Goal: Task Accomplishment & Management: Use online tool/utility

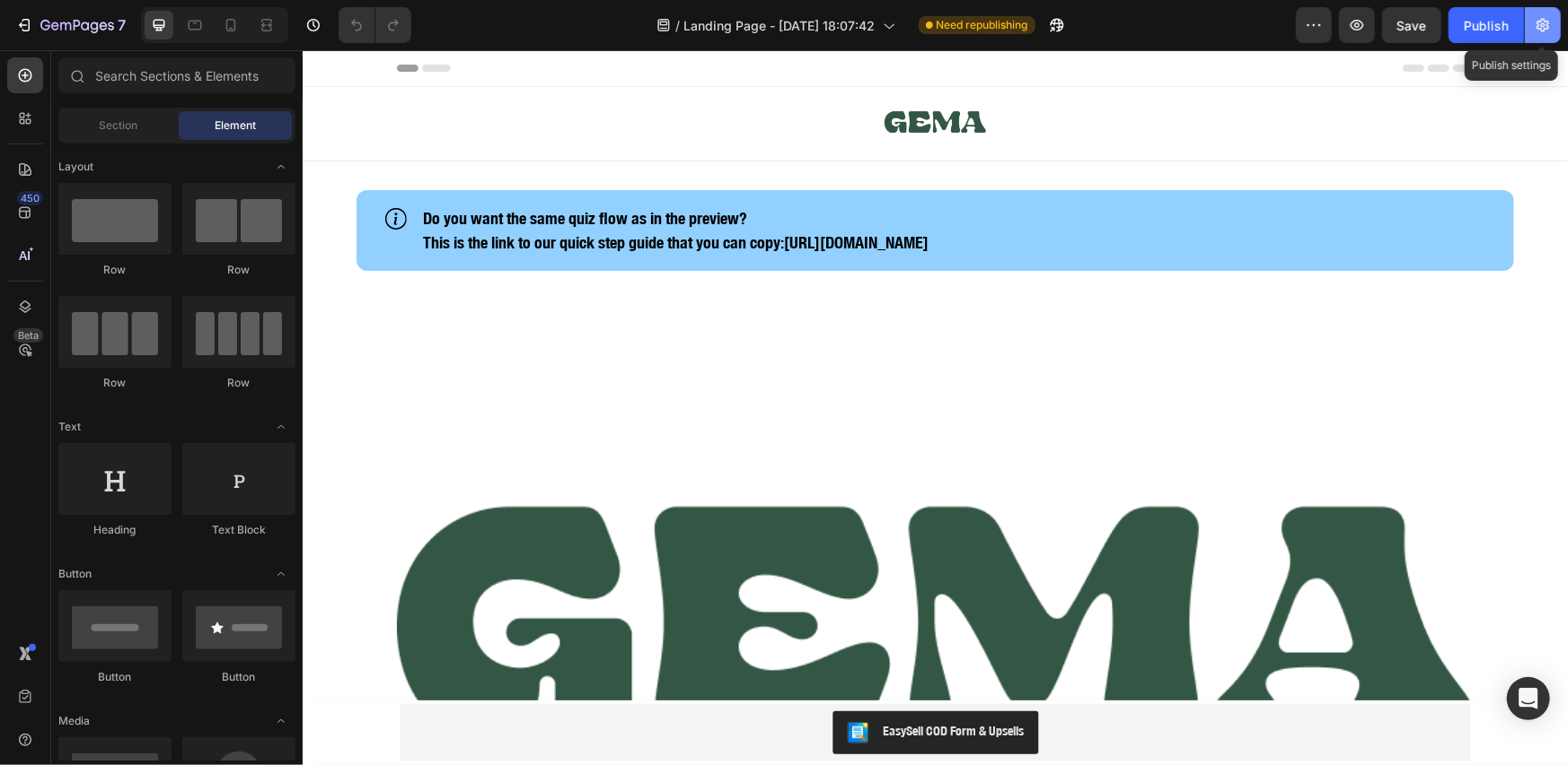
click at [1549, 19] on icon "button" at bounding box center [1542, 25] width 18 height 18
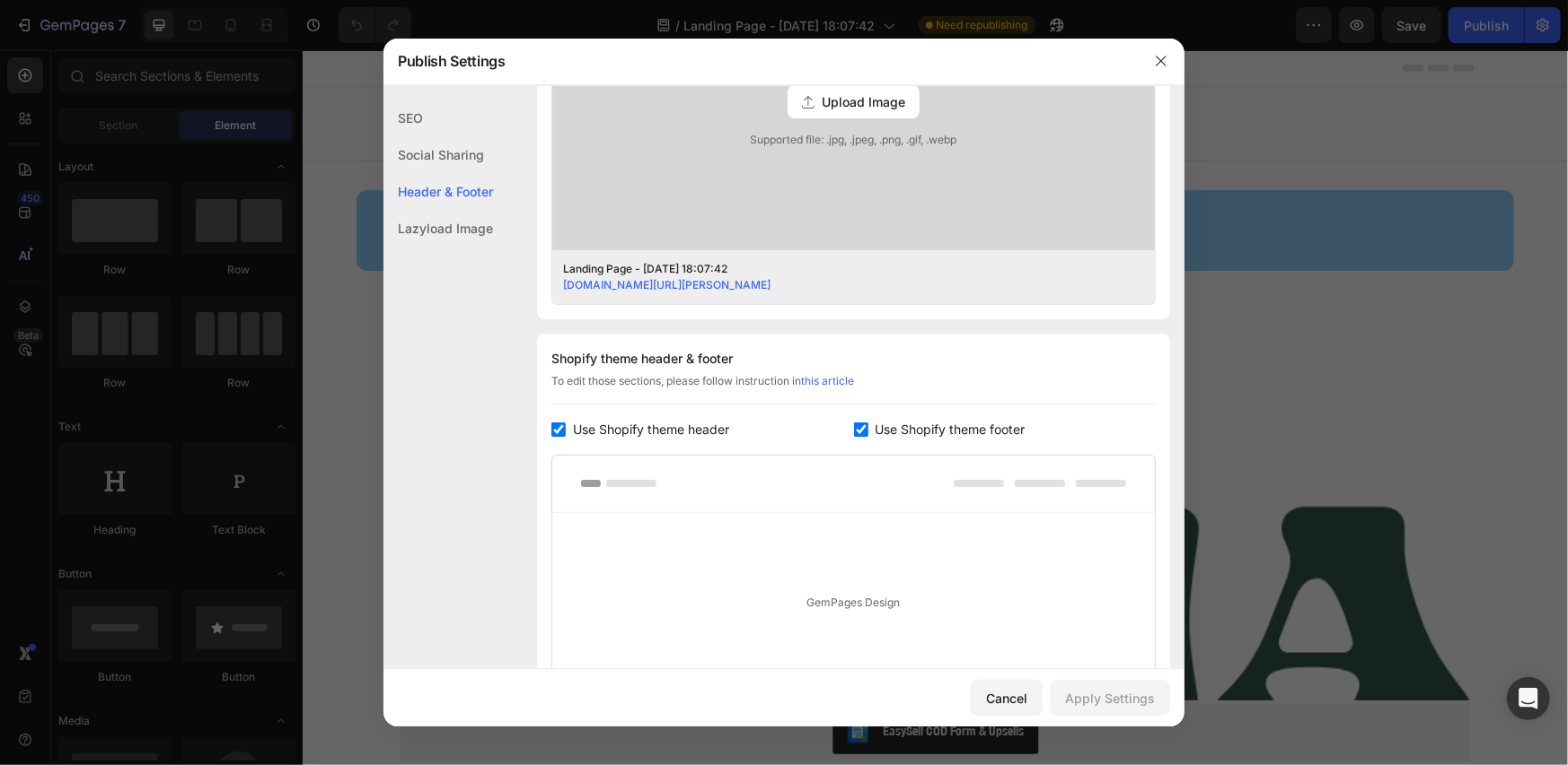
scroll to position [539, 0]
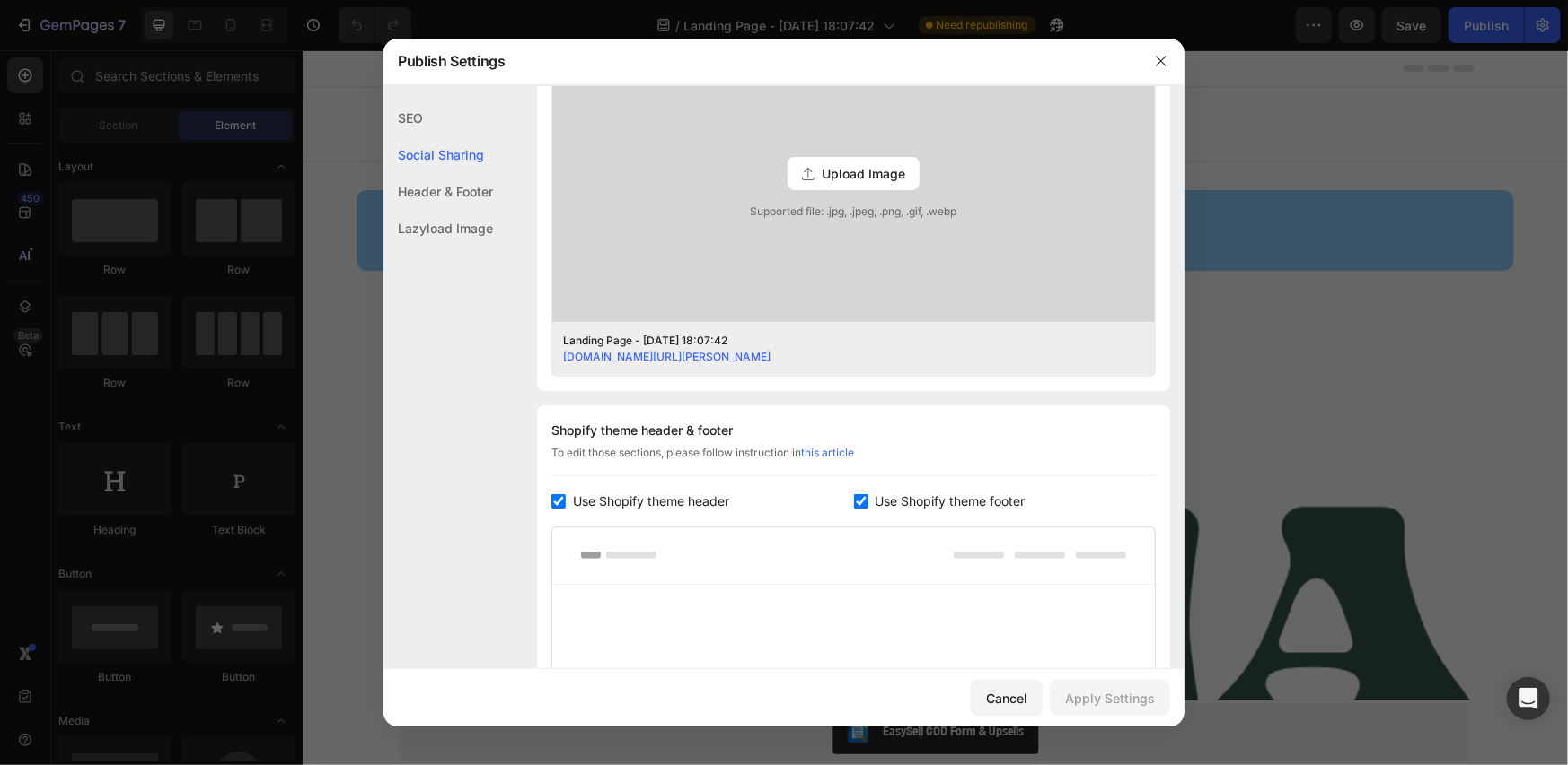
click at [655, 492] on span "Use Shopify theme header" at bounding box center [650, 501] width 156 height 22
checkbox input "false"
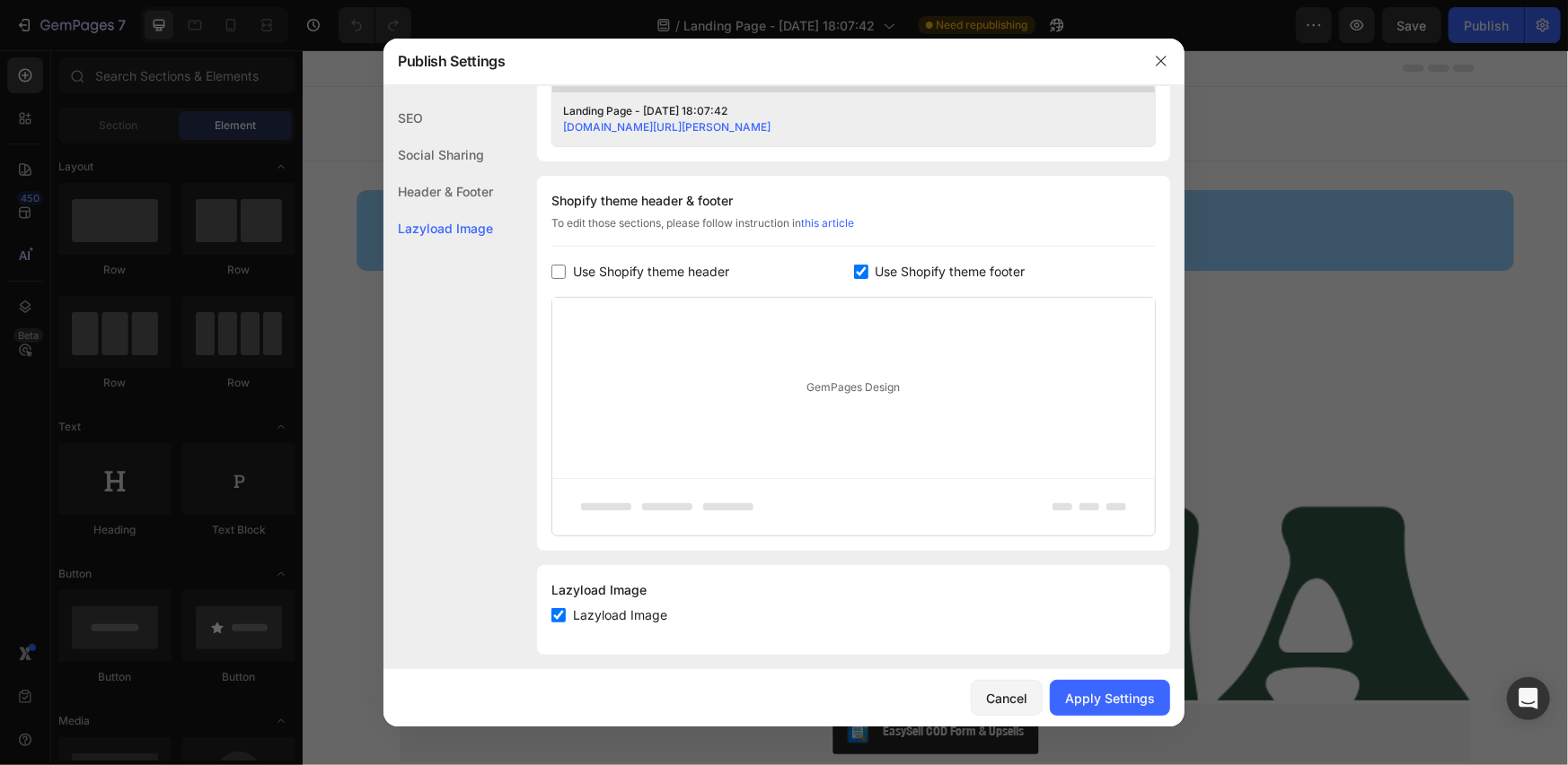
scroll to position [770, 0]
click at [150, 48] on div at bounding box center [784, 382] width 1568 height 765
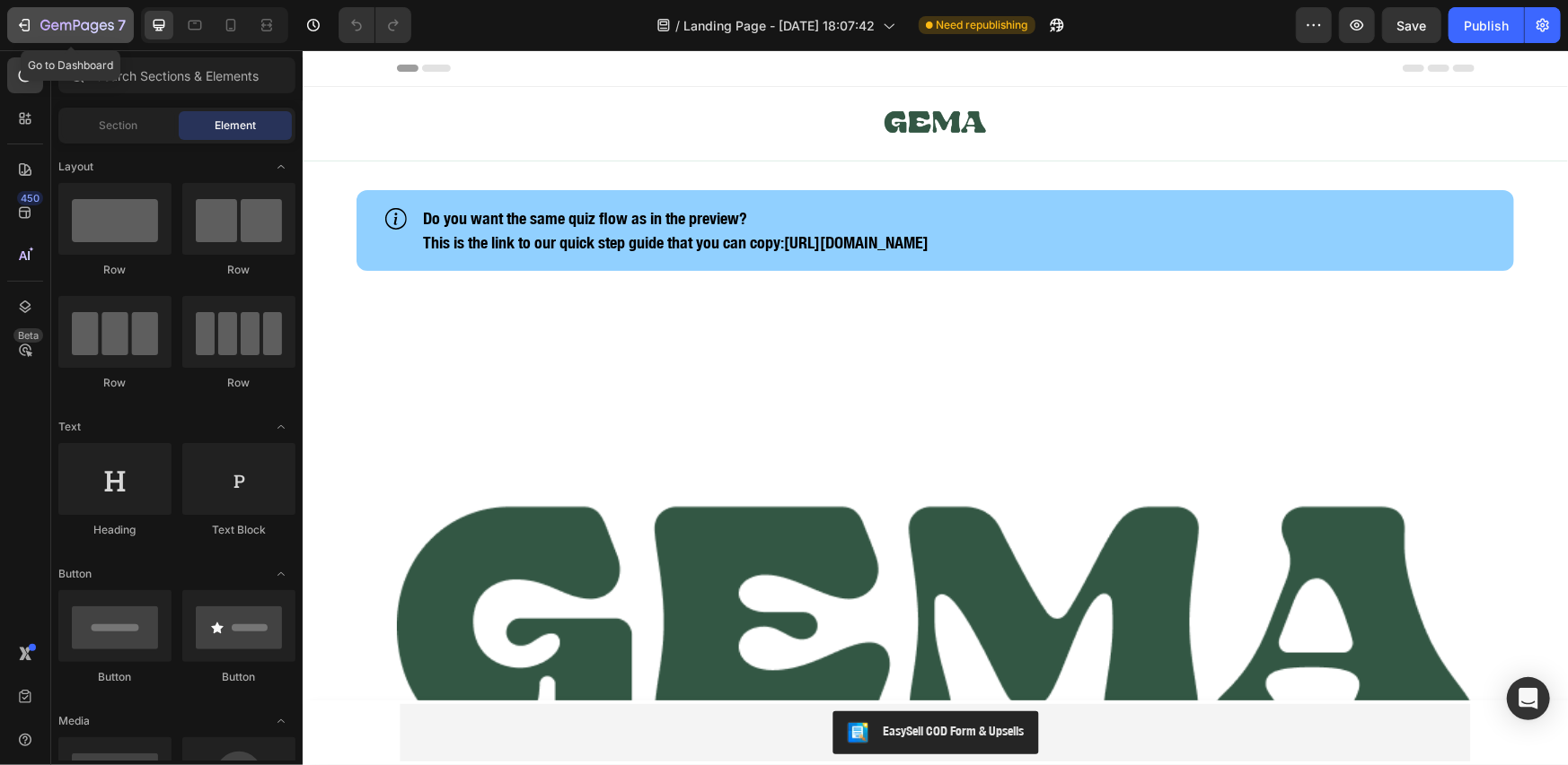
drag, startPoint x: 78, startPoint y: 34, endPoint x: 86, endPoint y: 41, distance: 10.6
click at [78, 33] on div "7" at bounding box center [83, 25] width 86 height 22
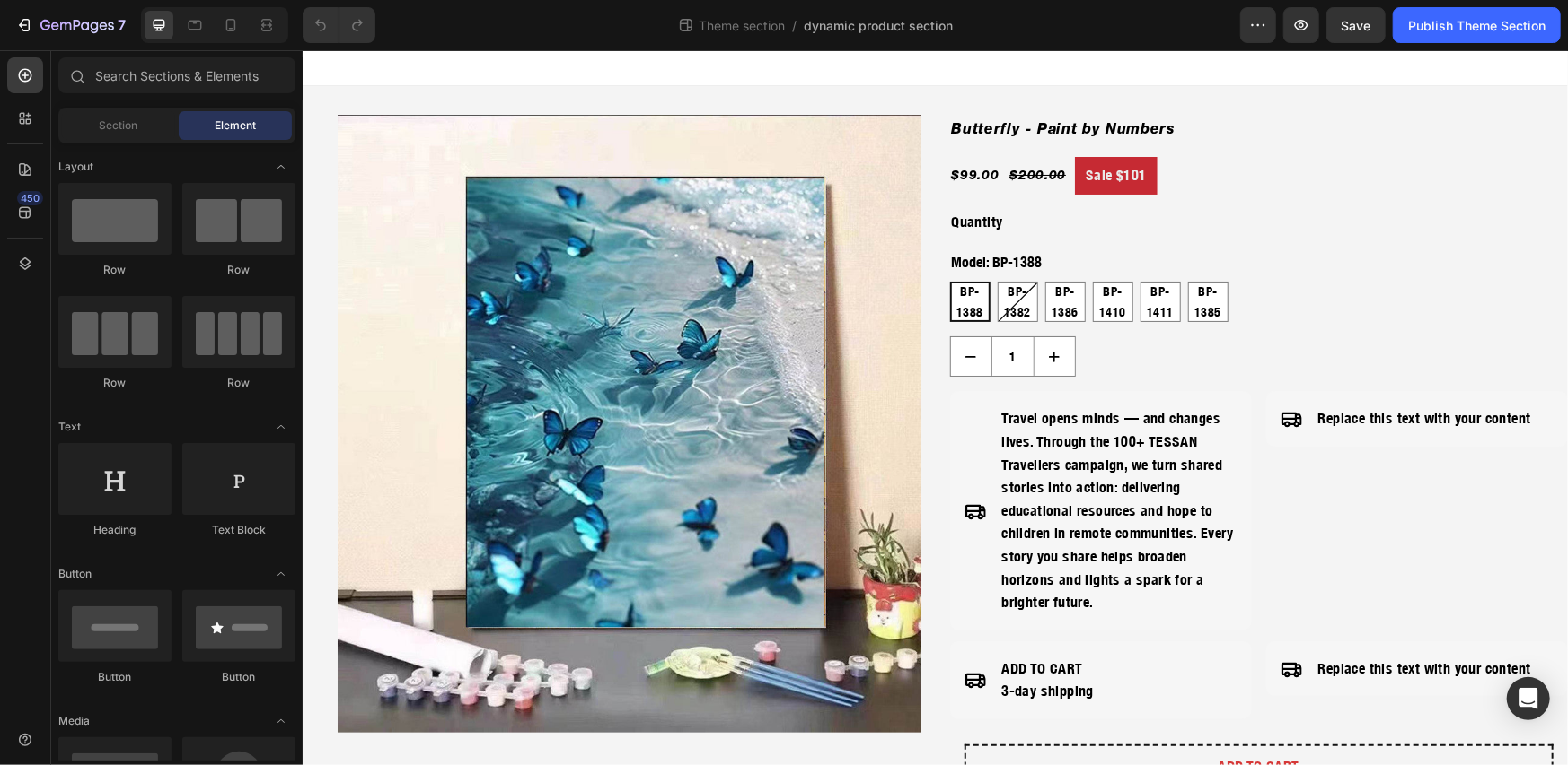
radio input "false"
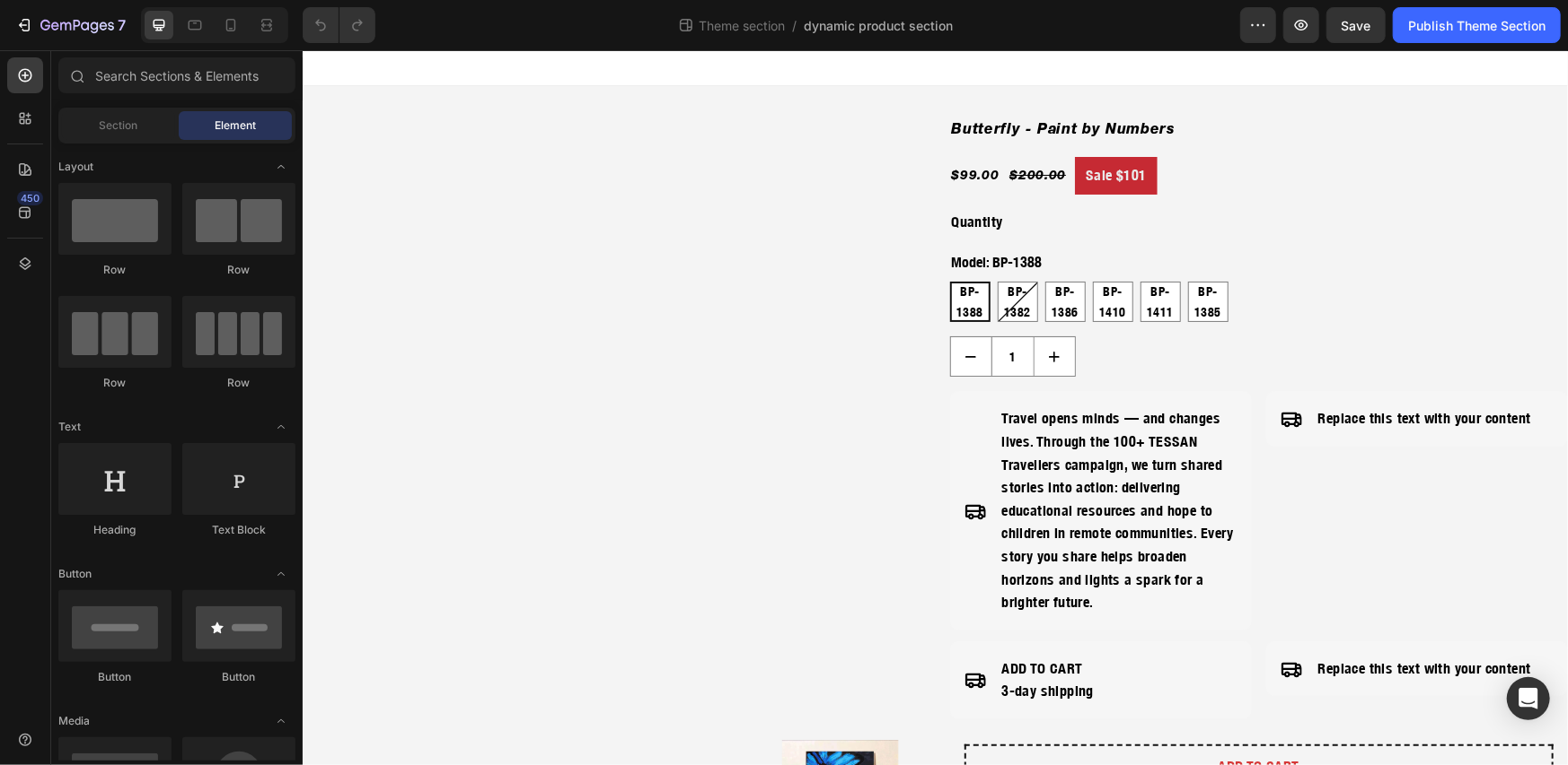
radio input "false"
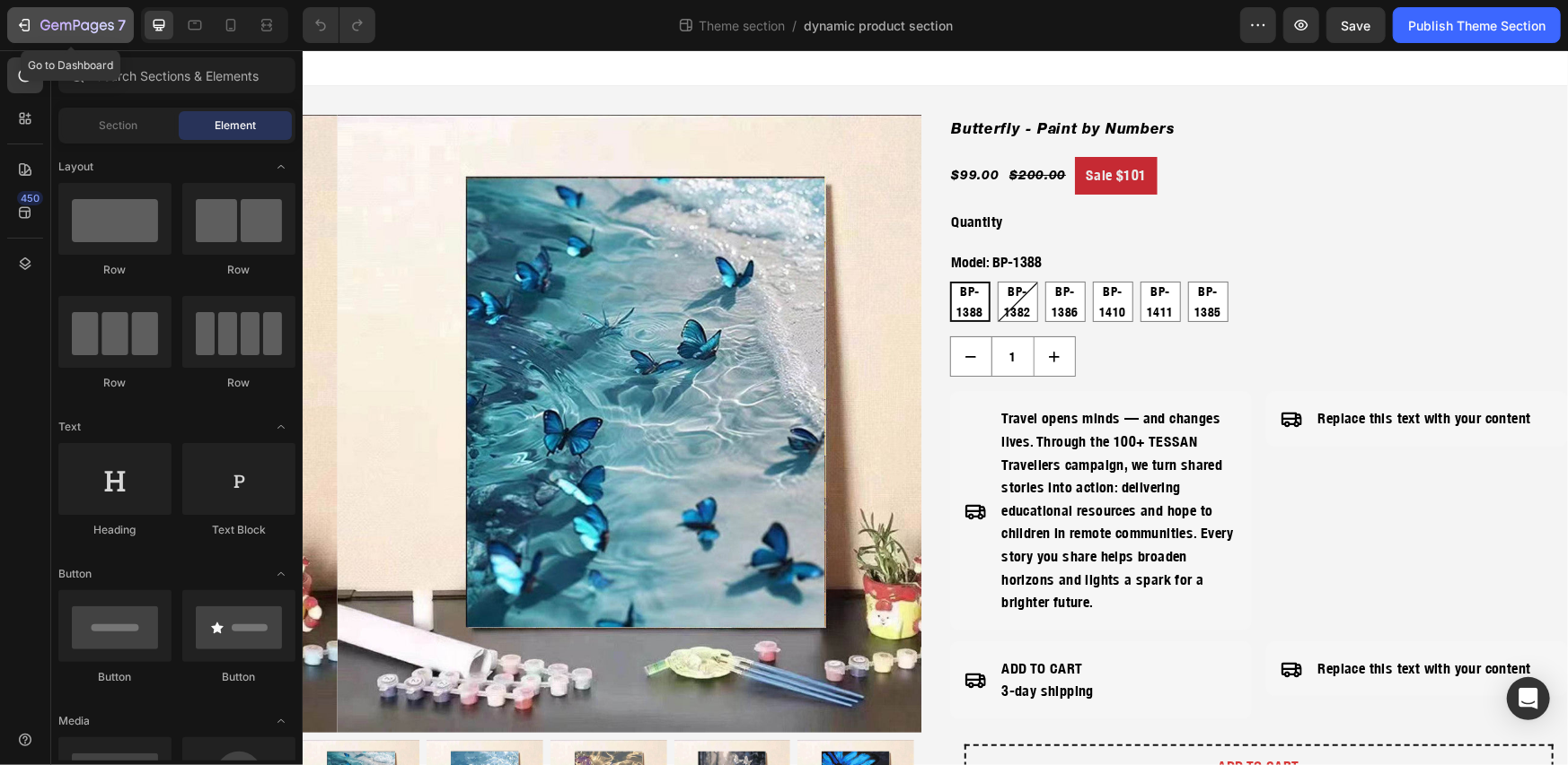
click at [99, 33] on icon "button" at bounding box center [76, 27] width 73 height 15
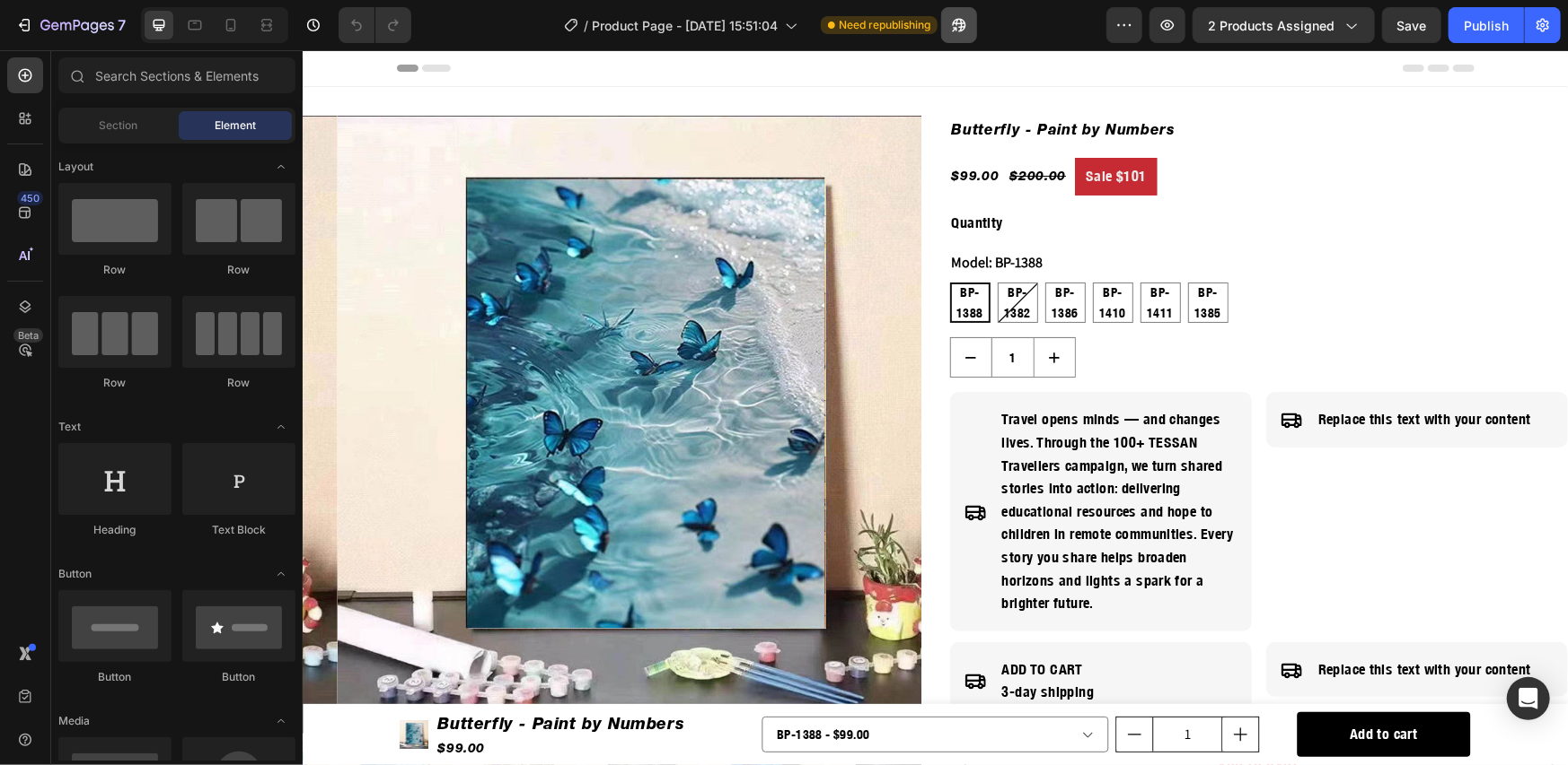
radio input "false"
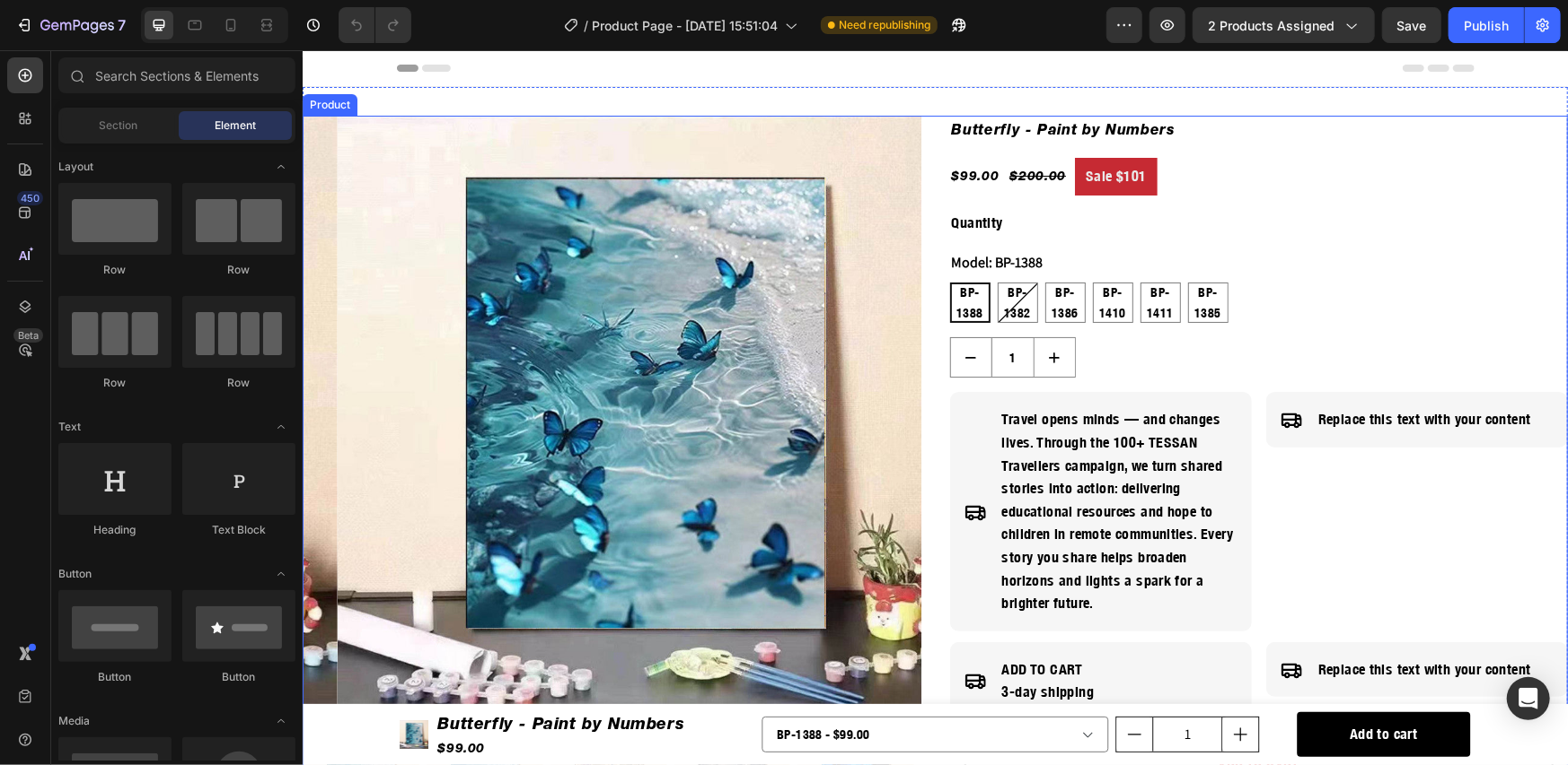
click at [927, 141] on div "Product Images Butterfly - Paint by Numbers Product Title $99.00 Product Price …" at bounding box center [934, 486] width 1265 height 741
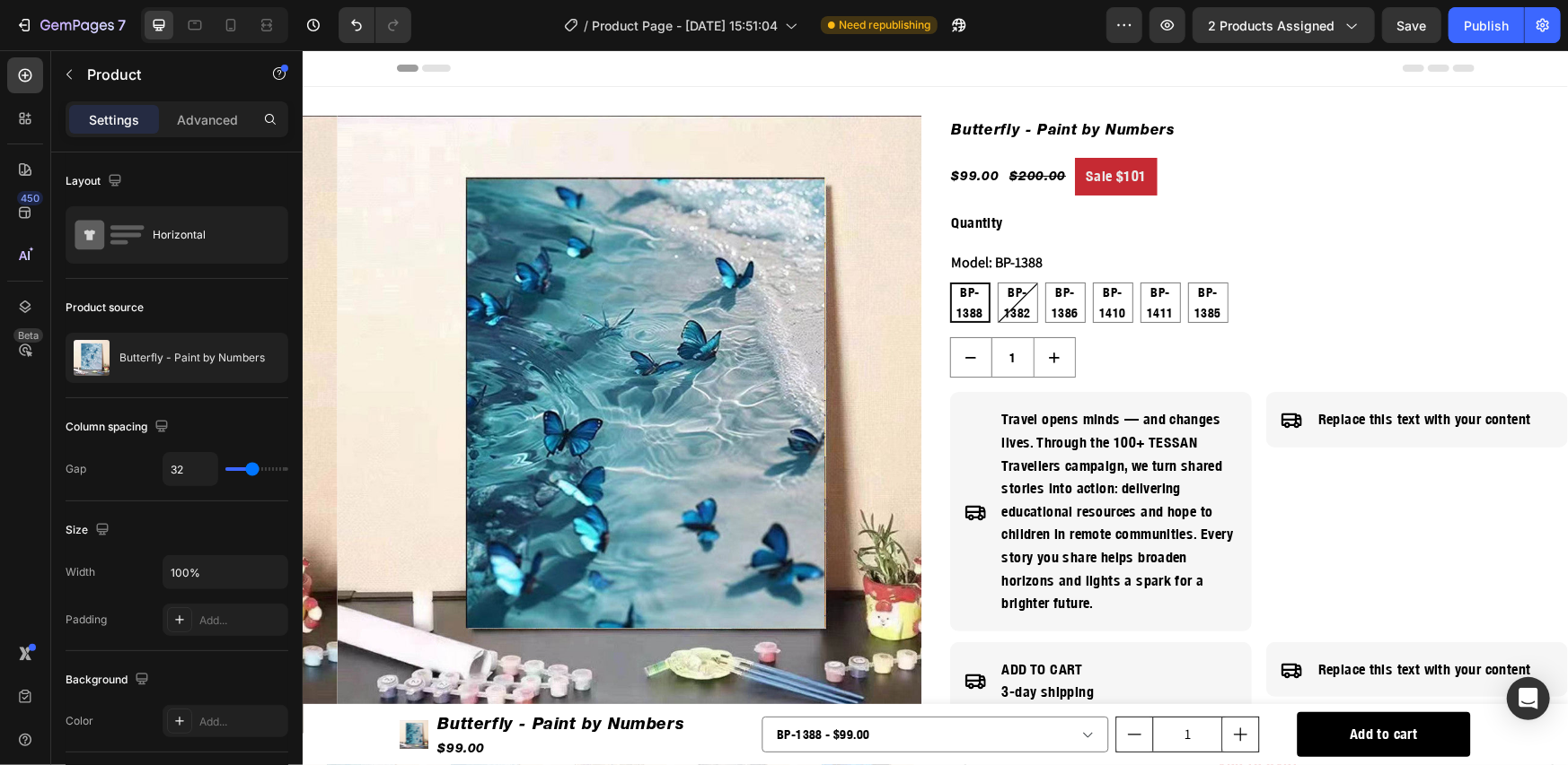
click at [141, 66] on p "Product" at bounding box center [164, 74] width 153 height 22
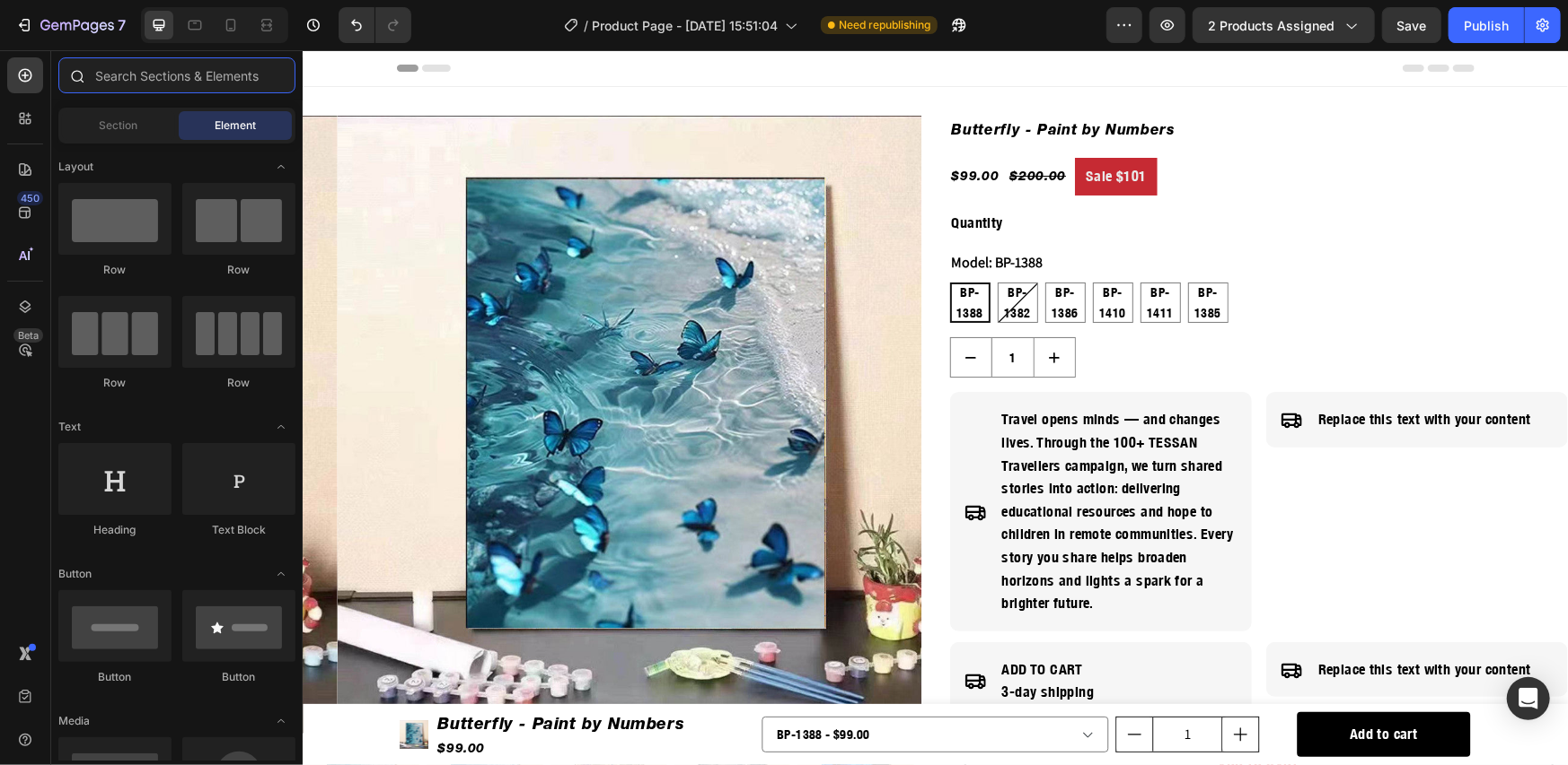
click at [165, 75] on input "text" at bounding box center [176, 75] width 237 height 36
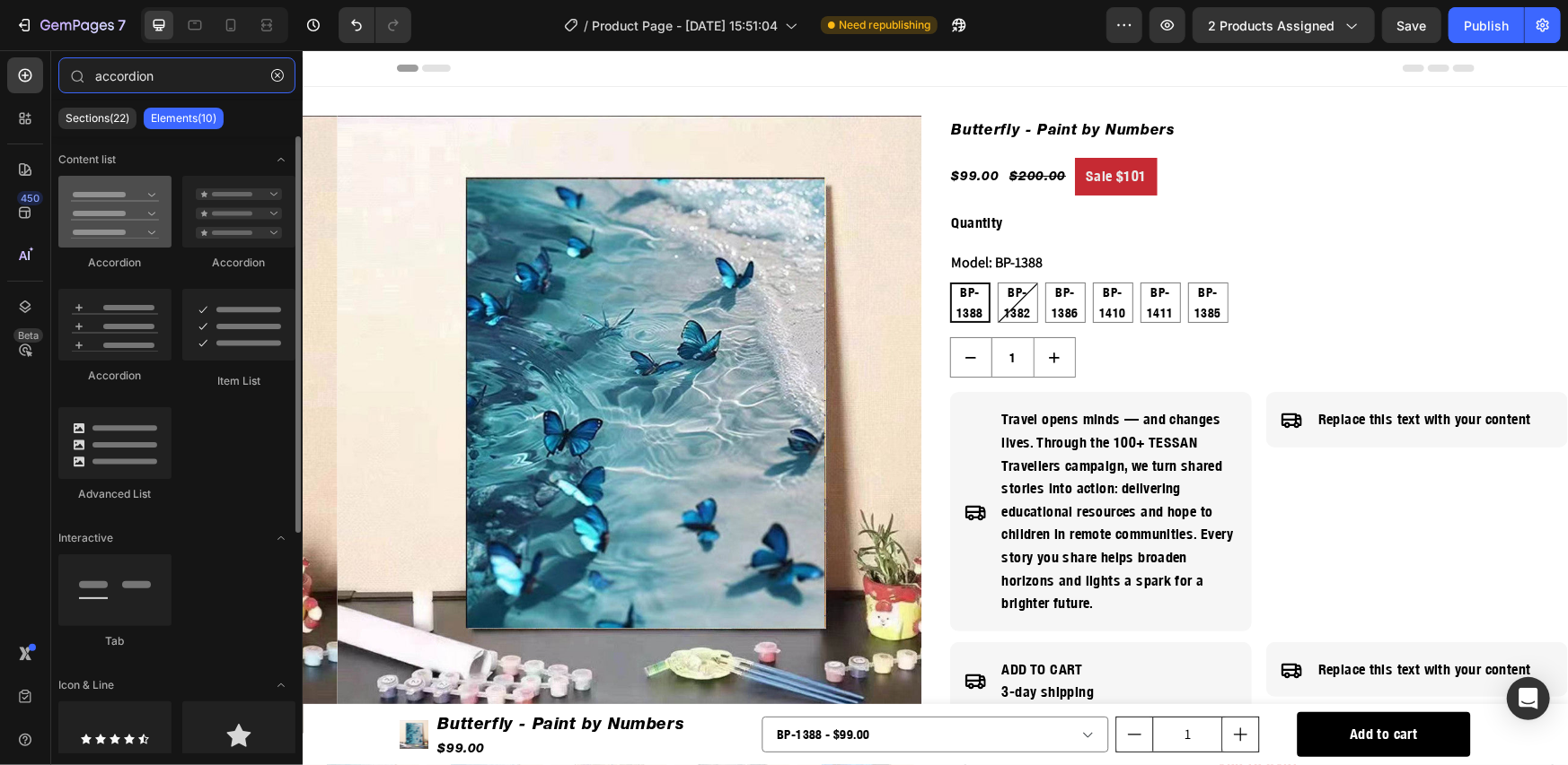
type input "accordion"
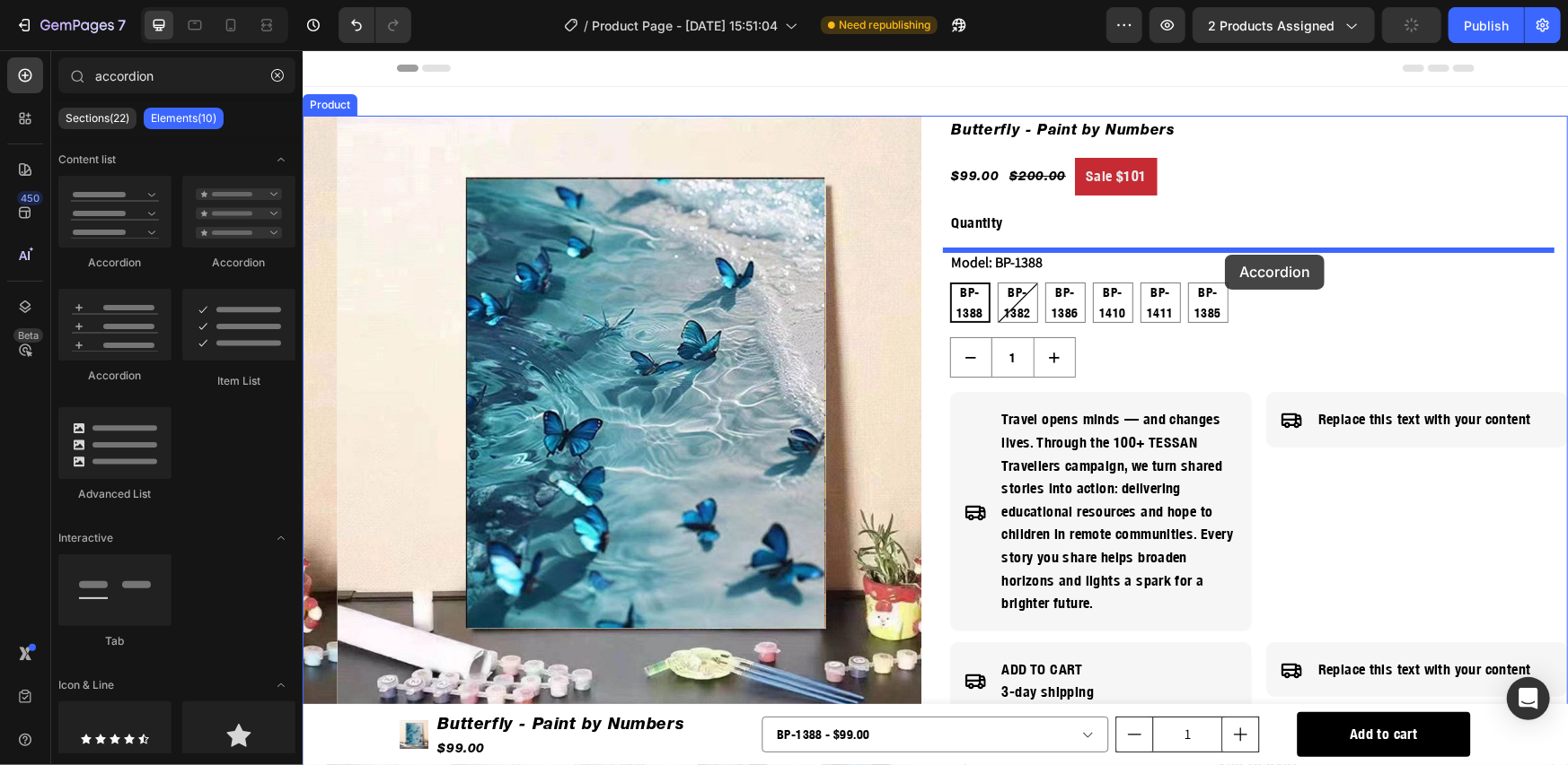
drag, startPoint x: 397, startPoint y: 263, endPoint x: 1224, endPoint y: 254, distance: 827.0
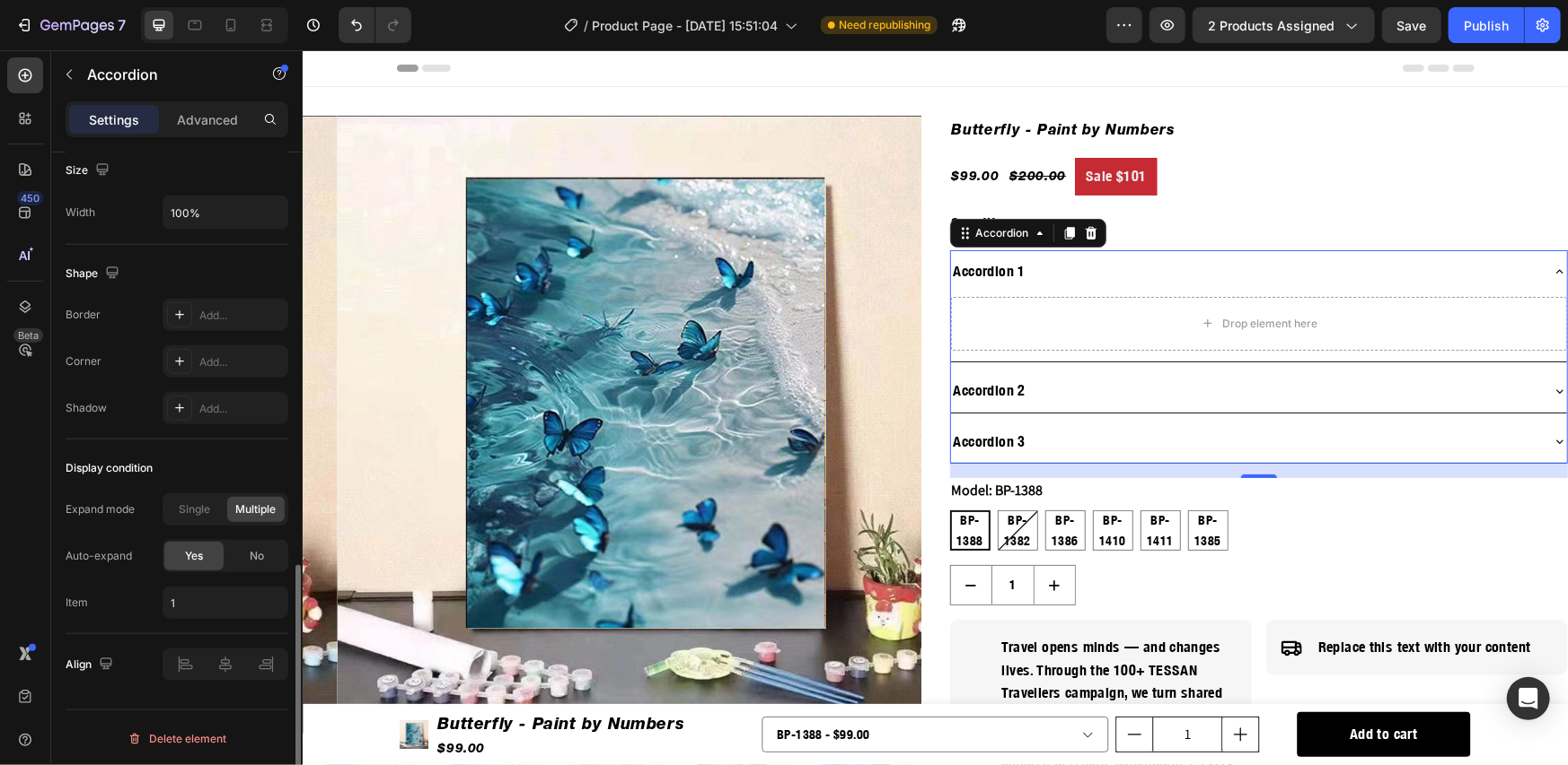
scroll to position [790, 0]
